Goal: Information Seeking & Learning: Check status

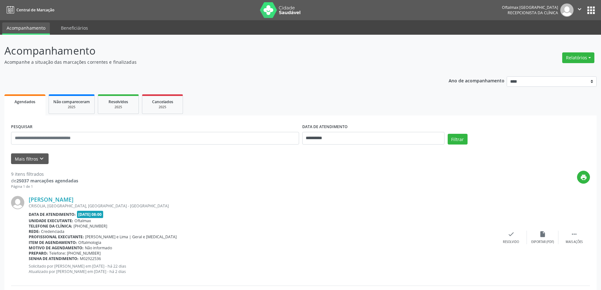
click at [50, 159] on div "Mais filtros keyboard_arrow_down" at bounding box center [300, 158] width 582 height 11
click at [45, 160] on button "Mais filtros keyboard_arrow_down" at bounding box center [30, 158] width 38 height 11
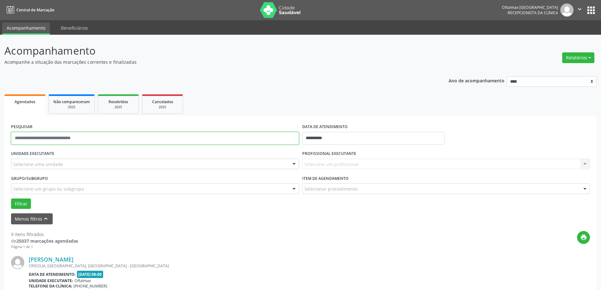
click at [61, 133] on input "text" at bounding box center [155, 138] width 288 height 13
paste input "**********"
type input "**********"
click at [362, 141] on input "**********" at bounding box center [373, 138] width 142 height 13
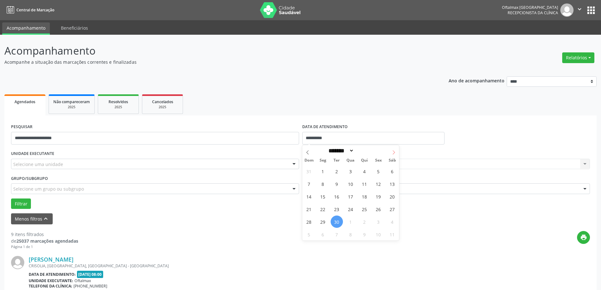
click at [392, 150] on span at bounding box center [393, 150] width 11 height 11
select select "*"
click at [321, 196] on span "13" at bounding box center [323, 196] width 12 height 12
type input "**********"
click at [321, 196] on span "13" at bounding box center [323, 196] width 12 height 12
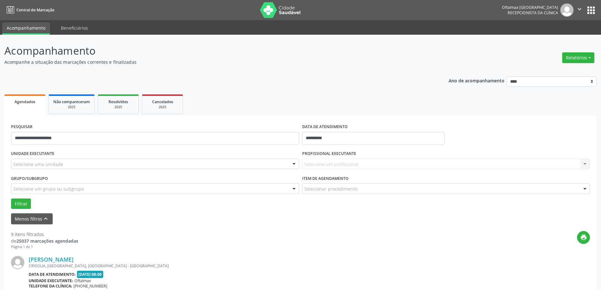
click at [337, 168] on div "Selecione um profissional Nenhum resultado encontrado para: " " Não há nenhuma …" at bounding box center [446, 164] width 288 height 11
click at [337, 166] on div "Selecione um profissional Nenhum resultado encontrado para: " " Não há nenhuma …" at bounding box center [446, 164] width 288 height 11
click at [338, 164] on div "Selecione um profissional Nenhum resultado encontrado para: " " Não há nenhuma …" at bounding box center [446, 164] width 288 height 11
click at [582, 167] on div "Selecione um profissional Nenhum resultado encontrado para: " " Não há nenhuma …" at bounding box center [446, 164] width 288 height 11
click at [52, 169] on div "Selecione uma unidade Todos as unidades Oftalmax Nenhum resultado encontrado pa…" at bounding box center [155, 164] width 288 height 11
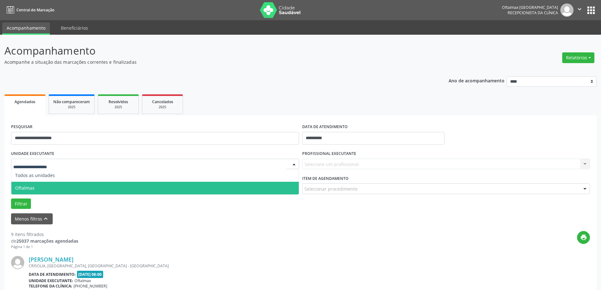
click at [51, 188] on span "Oftalmax" at bounding box center [154, 188] width 287 height 13
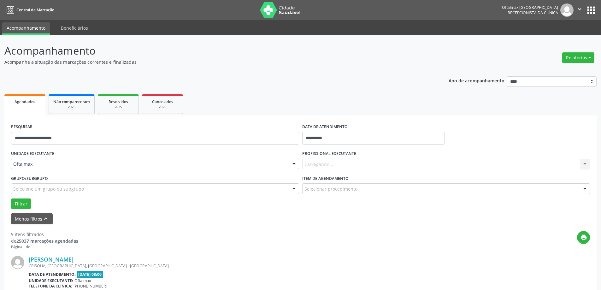
click at [356, 166] on div "Carregando... Nenhum resultado encontrado para: " " Não há nenhuma opção para s…" at bounding box center [446, 164] width 288 height 11
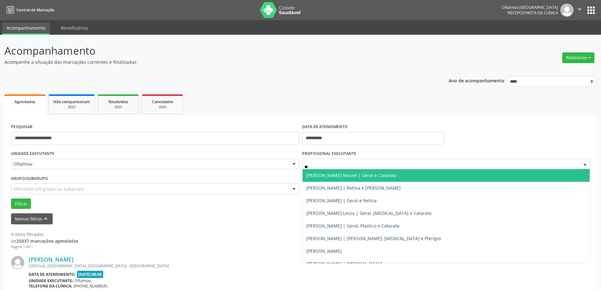
type input "***"
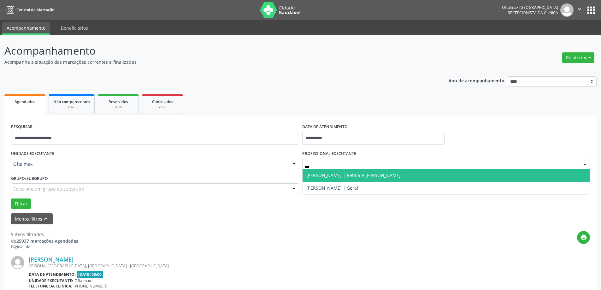
click at [336, 177] on span "[PERSON_NAME] | Retina e [PERSON_NAME]" at bounding box center [353, 175] width 94 height 6
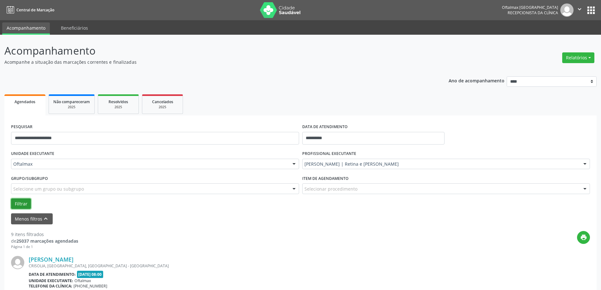
click at [28, 202] on button "Filtrar" at bounding box center [21, 203] width 20 height 11
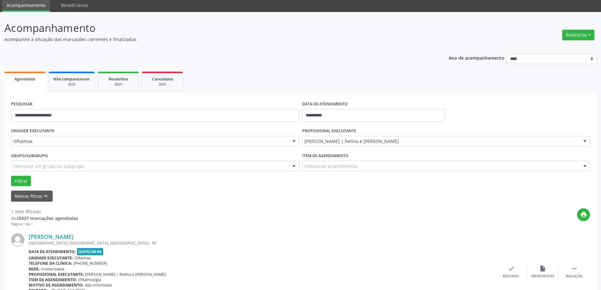
scroll to position [61, 0]
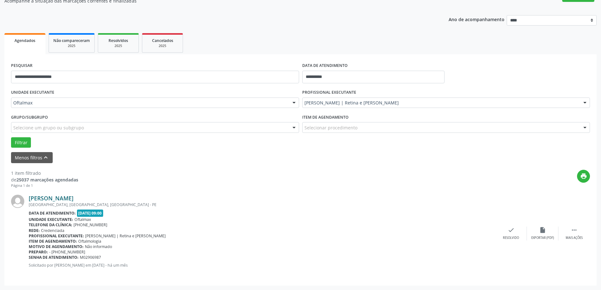
click at [36, 199] on link "[PERSON_NAME]" at bounding box center [51, 198] width 45 height 7
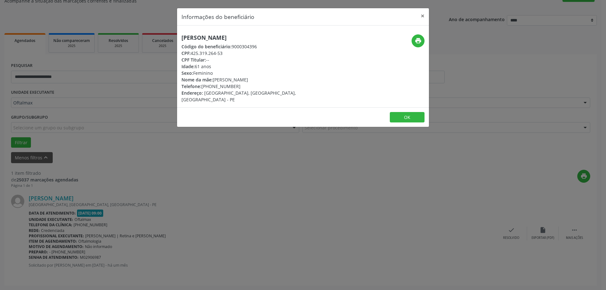
drag, startPoint x: 252, startPoint y: 39, endPoint x: 181, endPoint y: 40, distance: 70.6
click at [181, 40] on h5 "[PERSON_NAME]" at bounding box center [260, 37] width 159 height 7
copy h5 "[PERSON_NAME]"
drag, startPoint x: 96, startPoint y: 227, endPoint x: 102, endPoint y: 225, distance: 6.5
click at [102, 225] on div "Informações do beneficiário × [PERSON_NAME] Código do beneficiário: 9000304396 …" at bounding box center [303, 145] width 606 height 290
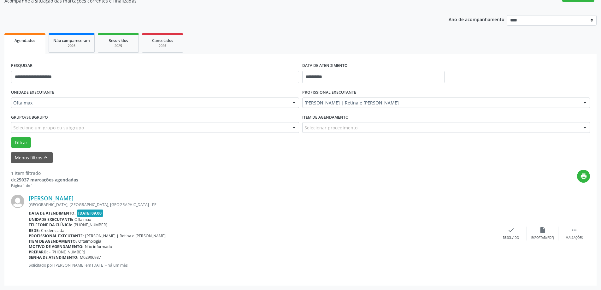
drag, startPoint x: 80, startPoint y: 256, endPoint x: 123, endPoint y: 255, distance: 42.9
click at [123, 255] on div "Senha de atendimento: M02906987" at bounding box center [262, 257] width 466 height 5
copy span "M02906987"
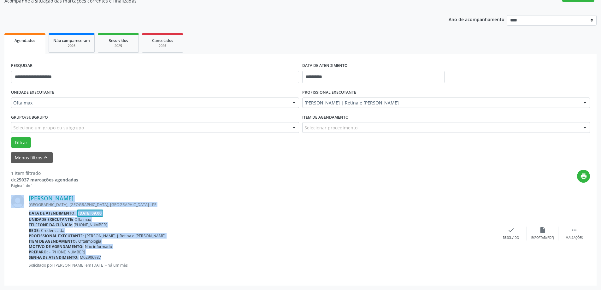
drag, startPoint x: 27, startPoint y: 258, endPoint x: 94, endPoint y: 255, distance: 67.2
click at [94, 255] on div "[PERSON_NAME] [GEOGRAPHIC_DATA], [GEOGRAPHIC_DATA], [GEOGRAPHIC_DATA] - PE Data…" at bounding box center [300, 233] width 579 height 91
click at [95, 256] on span "M02906987" at bounding box center [90, 257] width 21 height 5
drag, startPoint x: 28, startPoint y: 257, endPoint x: 90, endPoint y: 257, distance: 62.1
click at [90, 257] on div "[PERSON_NAME] [GEOGRAPHIC_DATA], [GEOGRAPHIC_DATA], [GEOGRAPHIC_DATA] - PE Data…" at bounding box center [300, 233] width 579 height 91
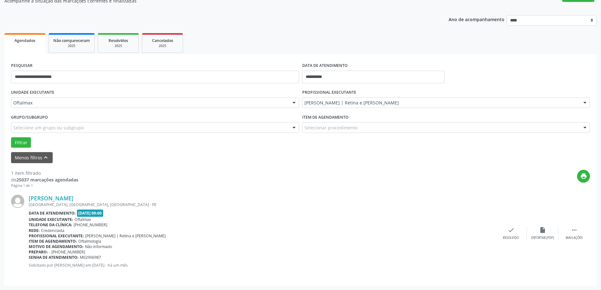
click at [91, 261] on div "[PERSON_NAME] [GEOGRAPHIC_DATA], [GEOGRAPHIC_DATA], [GEOGRAPHIC_DATA] - PE Data…" at bounding box center [262, 233] width 466 height 77
drag, startPoint x: 29, startPoint y: 259, endPoint x: 39, endPoint y: 258, distance: 9.9
click at [39, 258] on b "Senha de atendimento:" at bounding box center [54, 257] width 50 height 5
click at [48, 260] on b "Senha de atendimento:" at bounding box center [54, 257] width 50 height 5
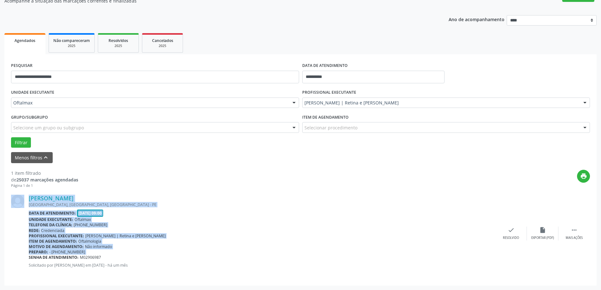
click at [29, 258] on div "[PERSON_NAME] [GEOGRAPHIC_DATA], [GEOGRAPHIC_DATA], [GEOGRAPHIC_DATA] - PE Data…" at bounding box center [300, 233] width 579 height 91
click at [30, 258] on b "Senha de atendimento:" at bounding box center [54, 257] width 50 height 5
drag, startPoint x: 28, startPoint y: 258, endPoint x: 39, endPoint y: 258, distance: 10.4
click at [39, 258] on div "[PERSON_NAME] [GEOGRAPHIC_DATA], [GEOGRAPHIC_DATA], [GEOGRAPHIC_DATA] - PE Data…" at bounding box center [300, 233] width 579 height 91
click at [37, 259] on b "Senha de atendimento:" at bounding box center [54, 257] width 50 height 5
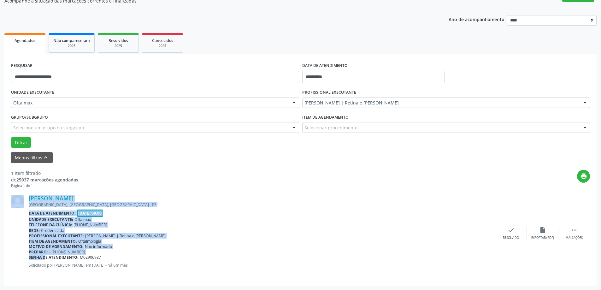
drag, startPoint x: 29, startPoint y: 258, endPoint x: 114, endPoint y: 255, distance: 84.3
click at [114, 255] on div "Senha de atendimento: M02906987" at bounding box center [262, 257] width 466 height 5
copy div "Senha de atendimento: M02906987"
